Goal: Task Accomplishment & Management: Complete application form

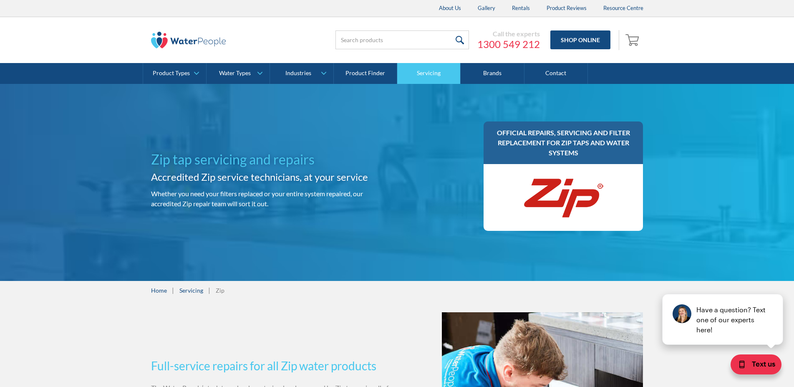
click at [429, 75] on link "Servicing" at bounding box center [428, 73] width 63 height 21
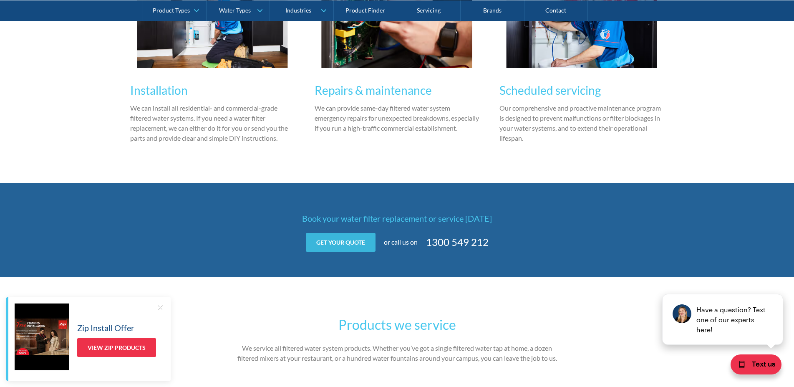
click at [338, 242] on link "Get your quote" at bounding box center [341, 242] width 70 height 19
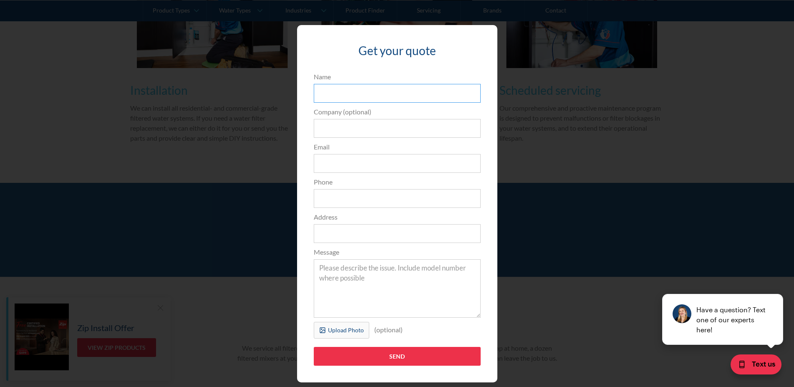
click at [368, 97] on input "Name" at bounding box center [397, 93] width 167 height 19
type input "[PERSON_NAME]"
type input "[DEMOGRAPHIC_DATA]"
type input "[EMAIL_ADDRESS][PERSON_NAME][DOMAIN_NAME]"
click at [371, 283] on textarea "Message" at bounding box center [397, 288] width 167 height 58
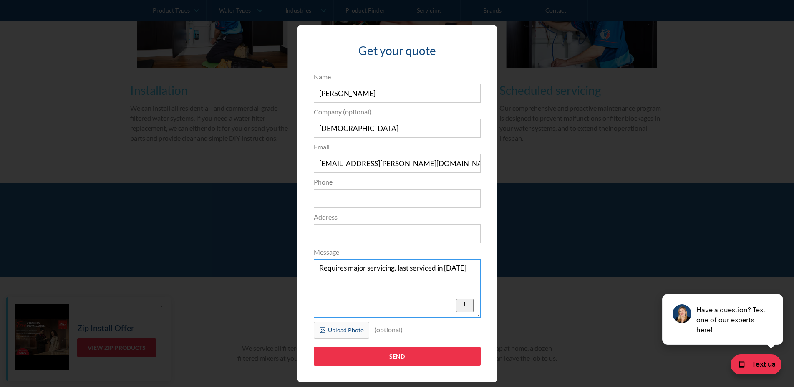
click at [392, 268] on textarea "Requires major servicing. last serviced in [DATE]" at bounding box center [397, 288] width 167 height 58
click at [465, 267] on textarea "Requires major servicing - last serviced in [DATE]" at bounding box center [397, 288] width 167 height 58
paste textarea "Zip Economaster 60 BCF SS 19 Freestanding Chilled Drinking Water With Bubbler a…"
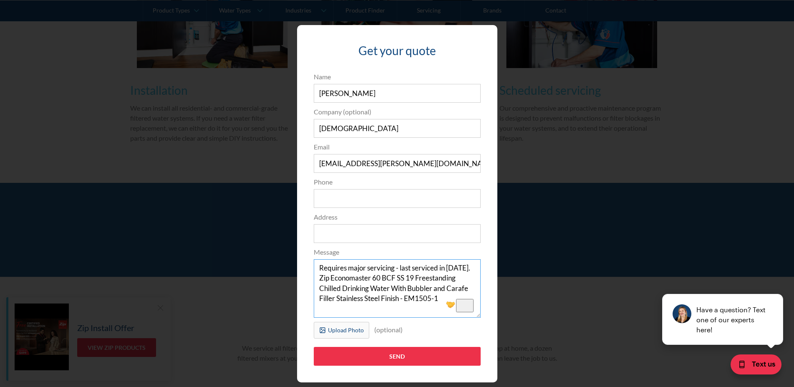
type textarea "Requires major servicing - last serviced in [DATE]. Zip Economaster 60 BCF SS 1…"
click at [386, 199] on input "Phone" at bounding box center [397, 198] width 167 height 19
paste input "[PHONE_NUMBER]"
type input "[PHONE_NUMBER]"
click at [378, 232] on input "Address" at bounding box center [397, 233] width 167 height 19
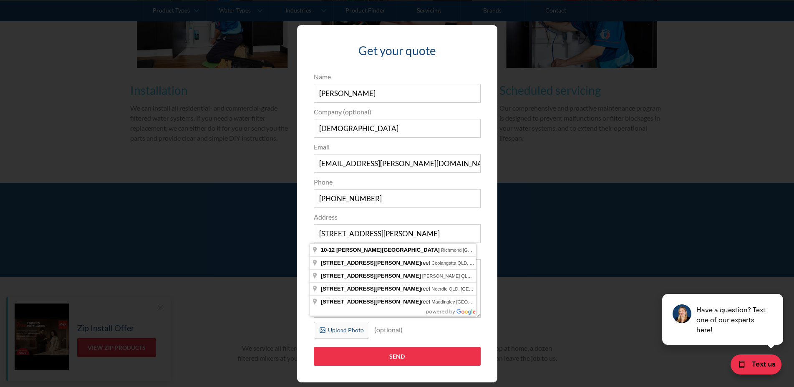
type input "[STREET_ADDRESS][PERSON_NAME]"
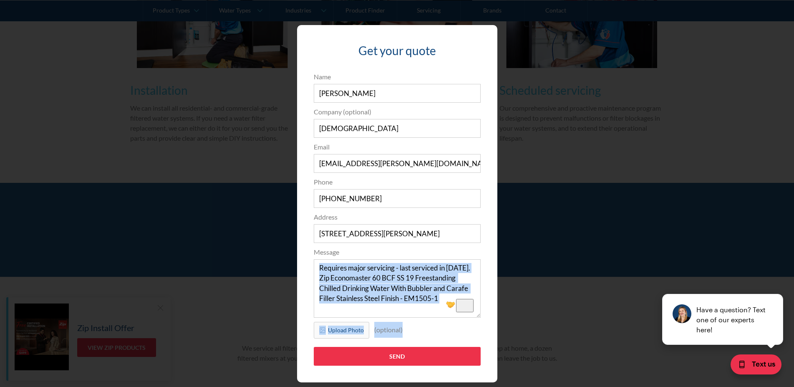
click at [428, 333] on div "Upload Photo (optional) Uploading... fileuploaded.jpg Upload failed. Max size f…" at bounding box center [397, 330] width 167 height 17
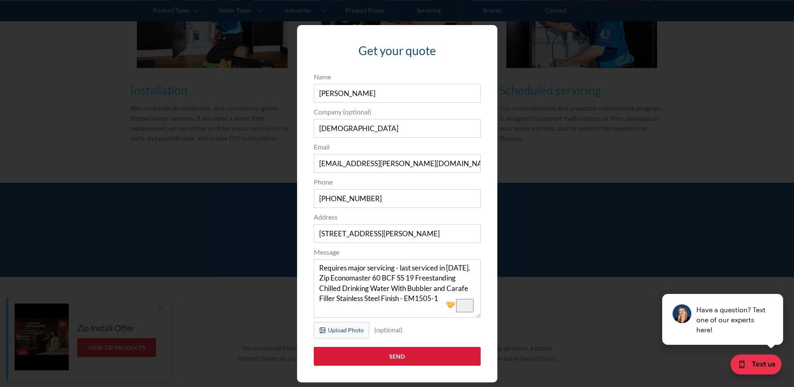
click at [413, 354] on input "Send" at bounding box center [397, 356] width 167 height 19
